Goal: Information Seeking & Learning: Learn about a topic

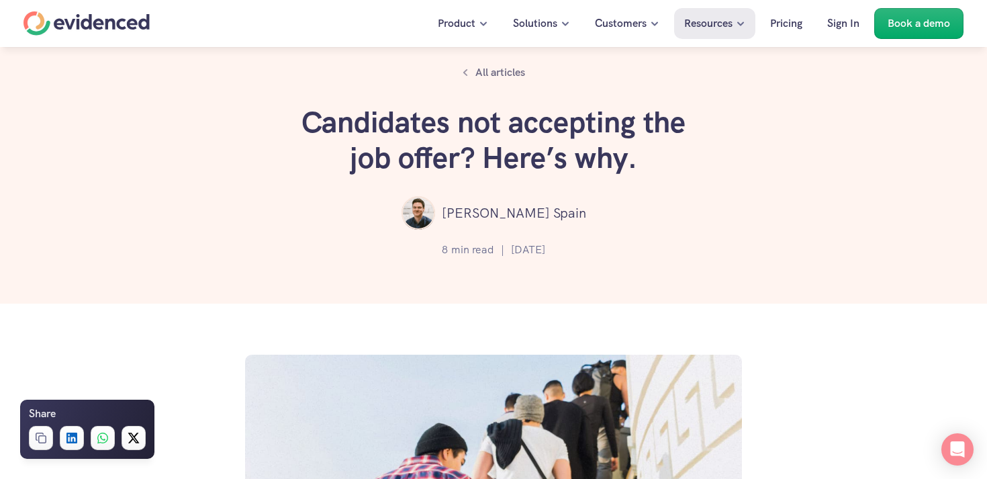
scroll to position [111, 0]
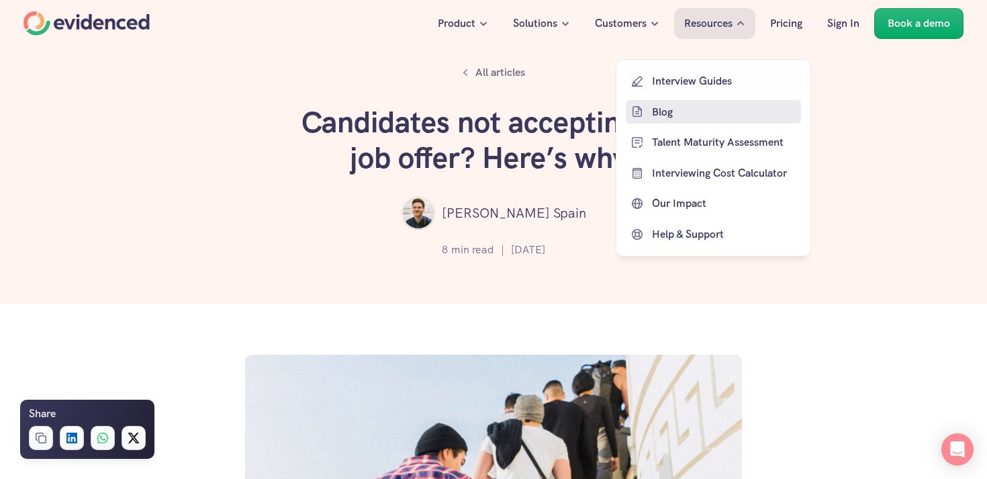
click at [662, 122] on link "Blog" at bounding box center [713, 111] width 175 height 24
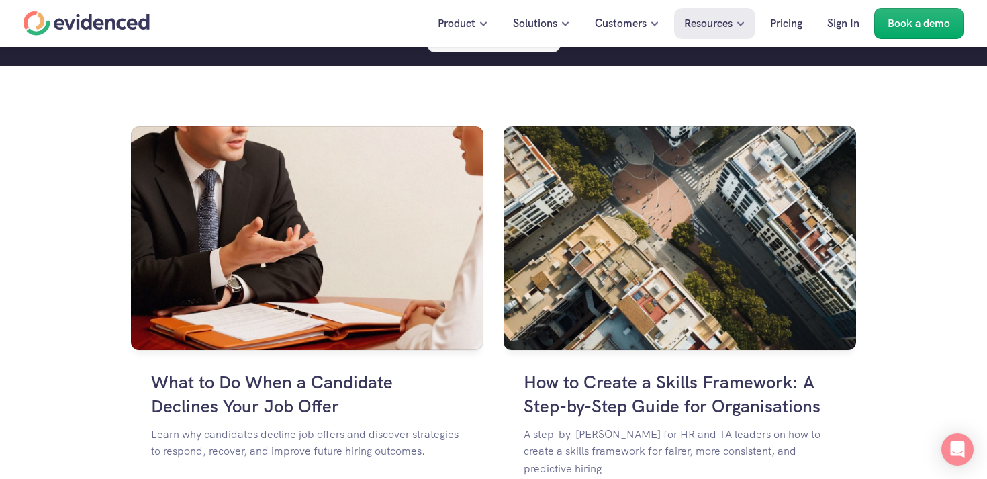
scroll to position [889, 0]
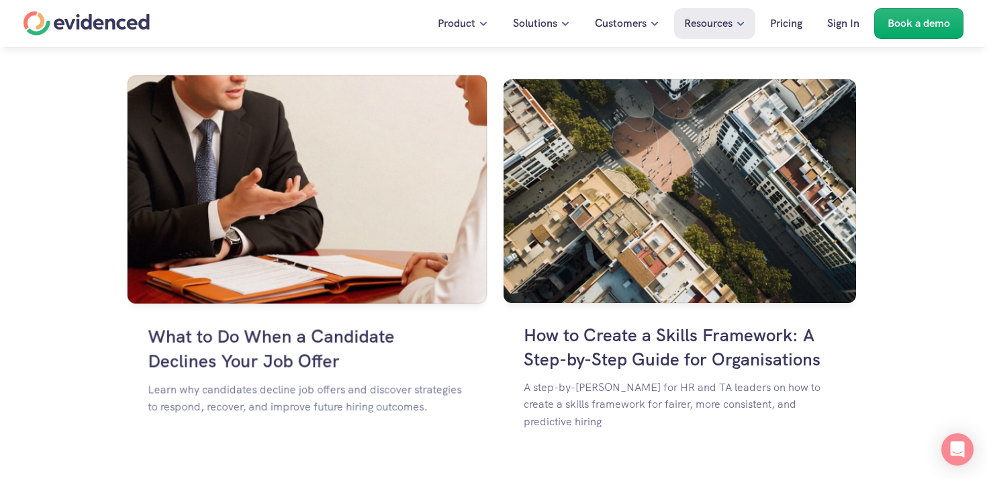
click at [357, 225] on img at bounding box center [308, 189] width 360 height 228
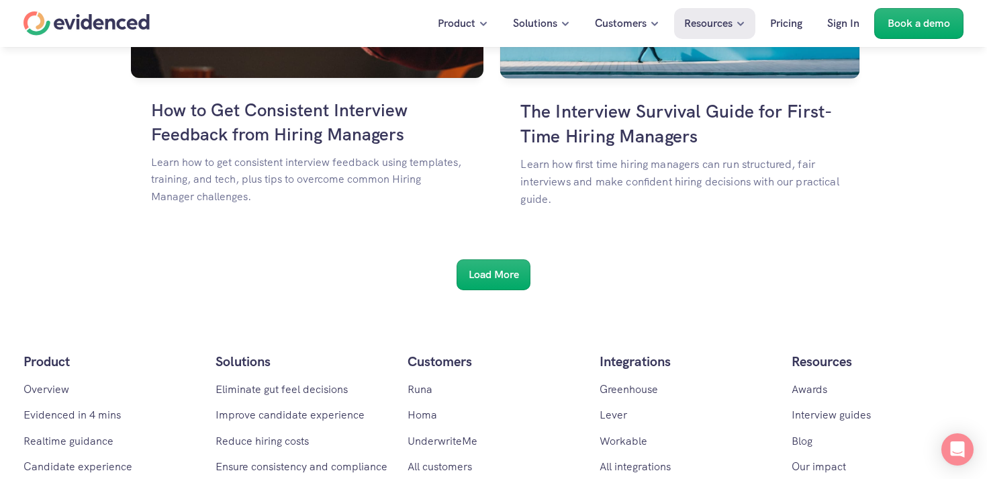
scroll to position [2373, 0]
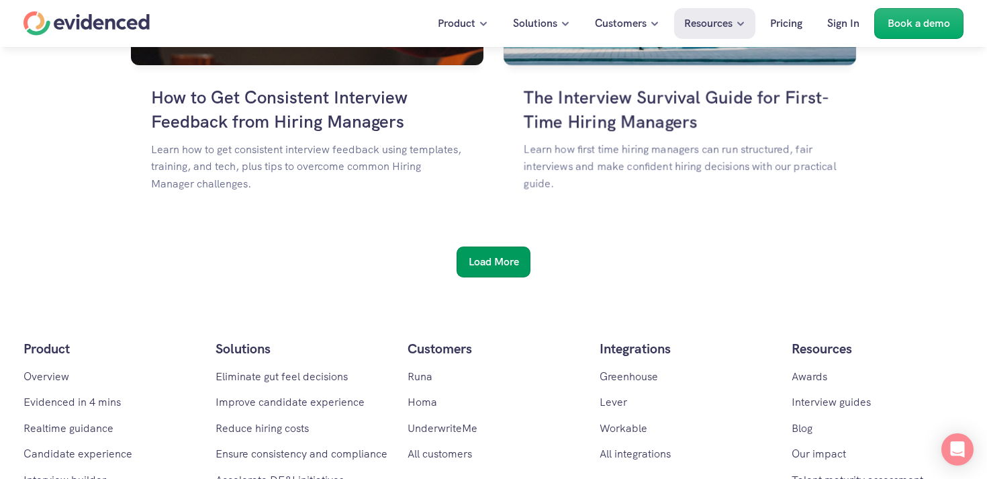
click at [487, 268] on h6 "Load More" at bounding box center [493, 261] width 50 height 17
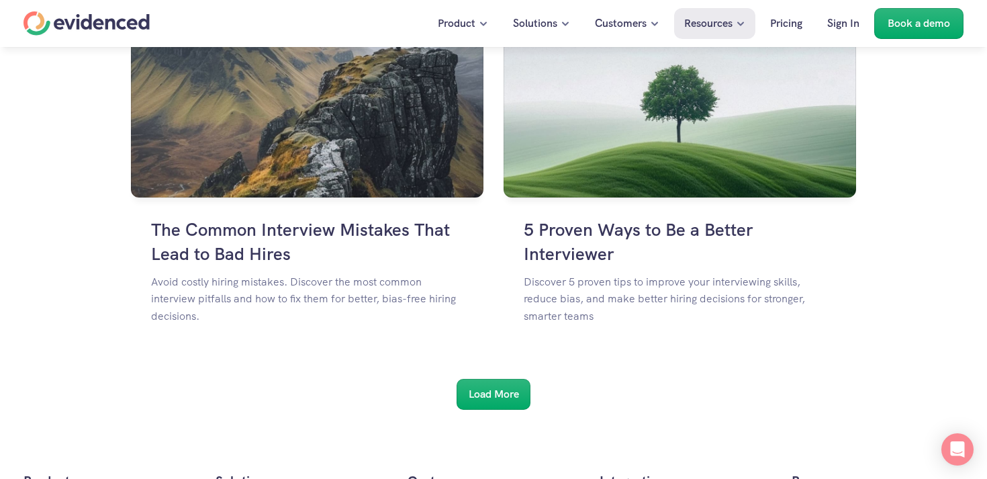
scroll to position [3911, 0]
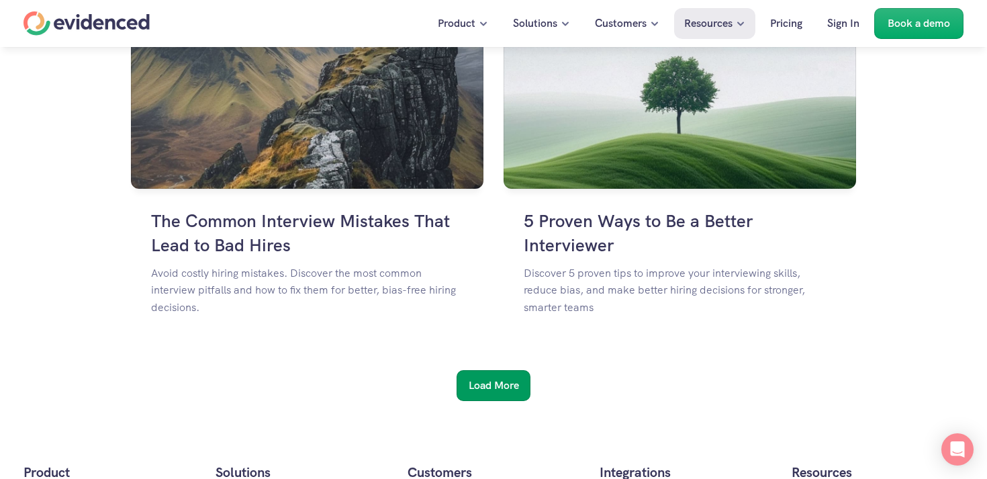
click at [498, 379] on h6 "Load More" at bounding box center [493, 385] width 50 height 17
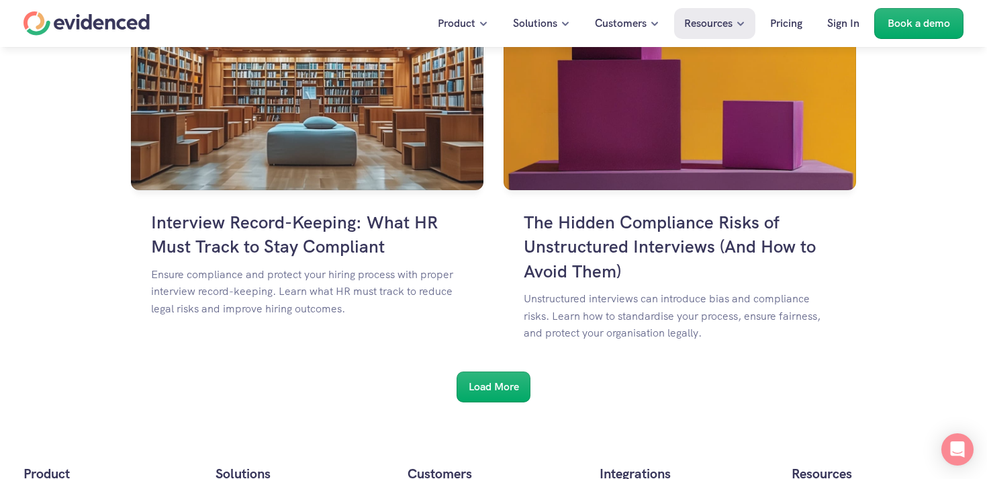
scroll to position [5576, 0]
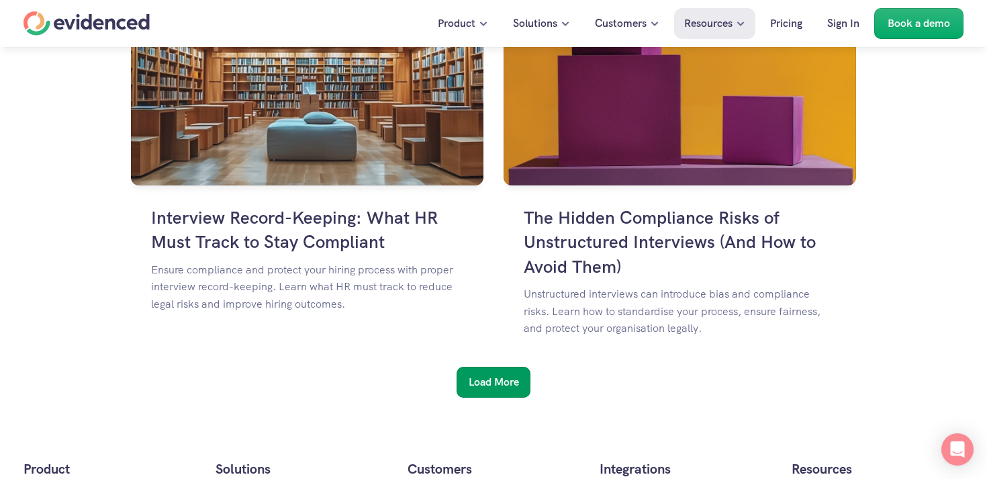
click at [503, 377] on h6 "Load More" at bounding box center [493, 381] width 50 height 17
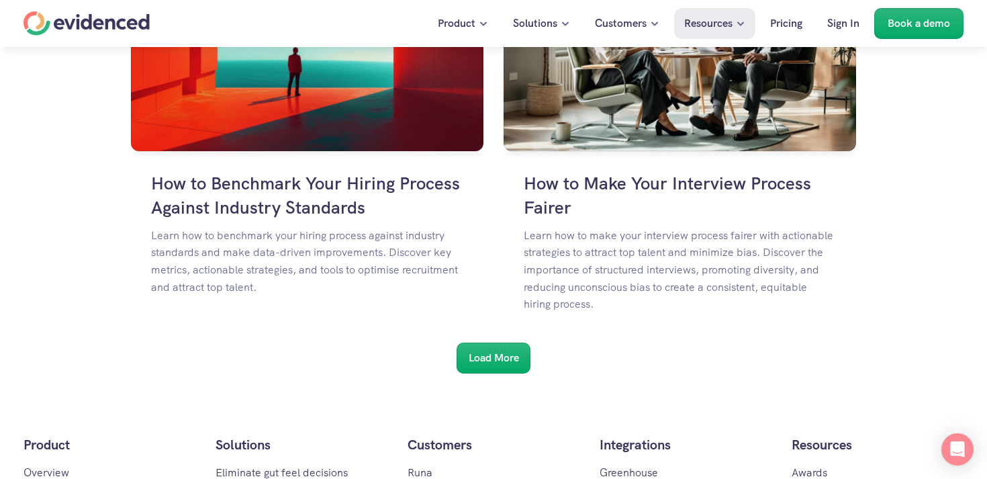
scroll to position [7428, 0]
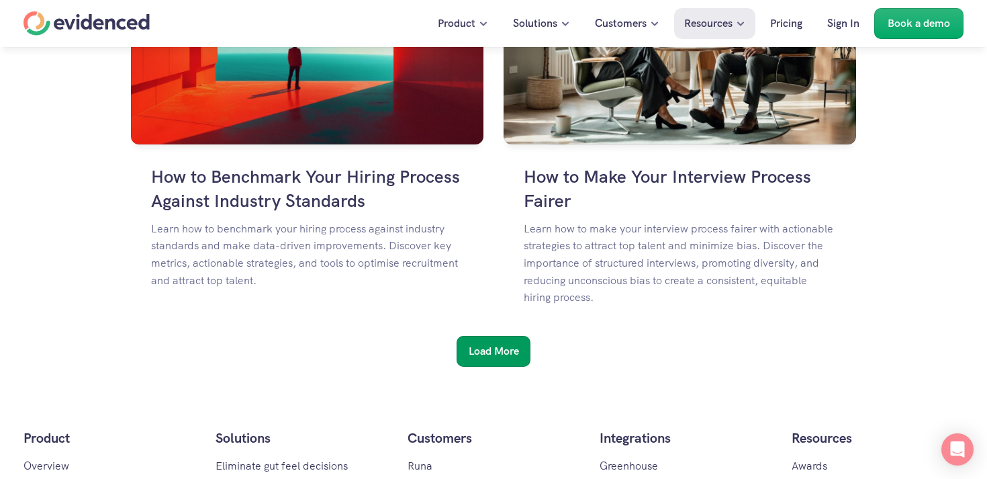
click at [500, 363] on div "Load More" at bounding box center [493, 351] width 74 height 31
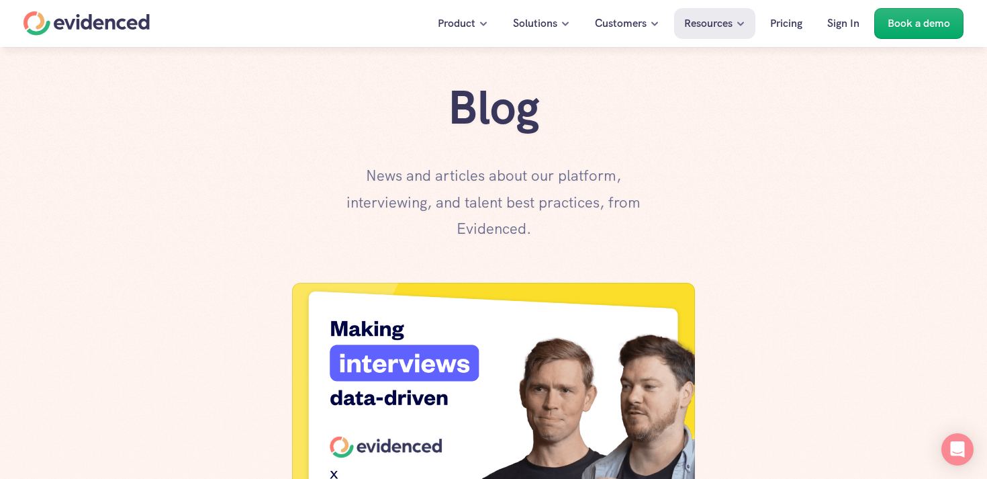
scroll to position [0, 0]
